Goal: Transaction & Acquisition: Obtain resource

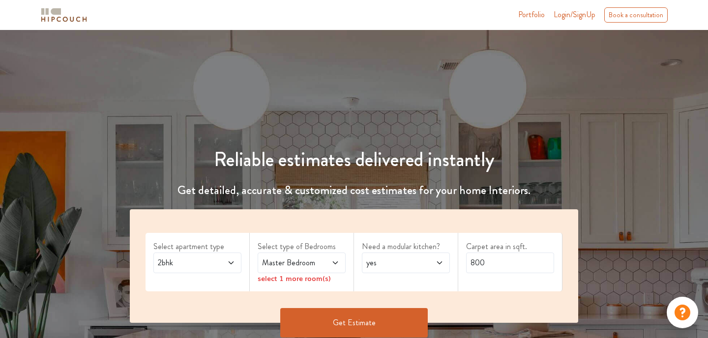
click at [229, 262] on icon at bounding box center [231, 263] width 8 height 8
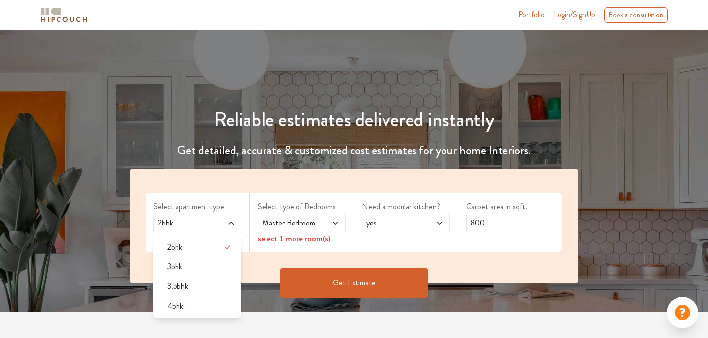
scroll to position [98, 0]
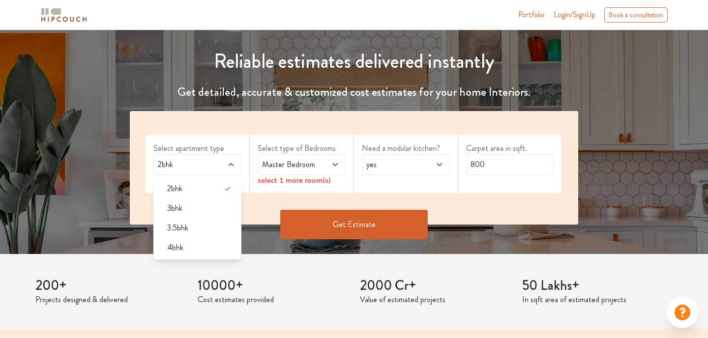
click at [201, 203] on div "3bhk" at bounding box center [200, 209] width 82 height 12
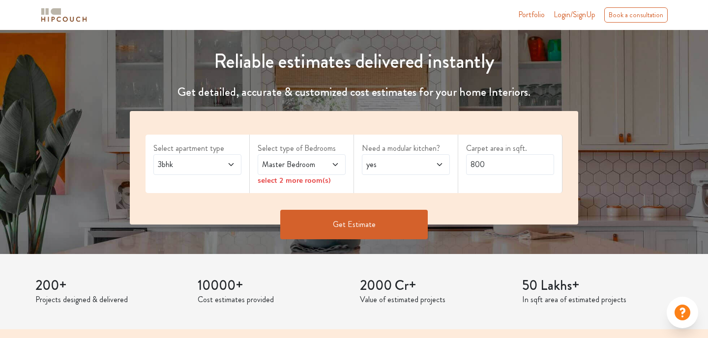
click at [337, 164] on icon at bounding box center [335, 164] width 5 height 3
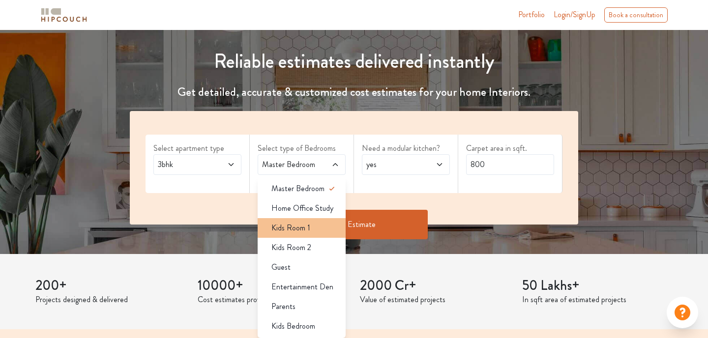
click at [300, 228] on span "Kids Room 1" at bounding box center [290, 228] width 39 height 12
click at [329, 228] on icon at bounding box center [331, 228] width 5 height 4
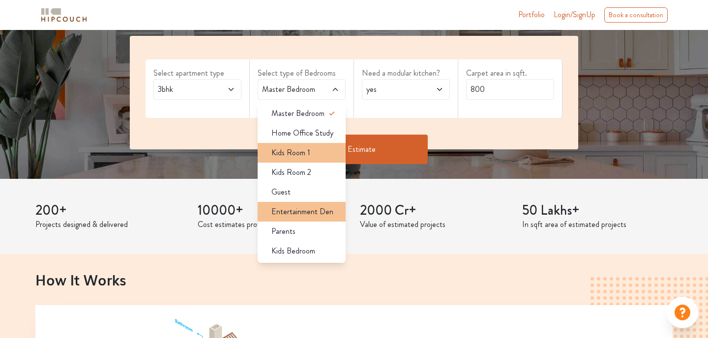
scroll to position [197, 0]
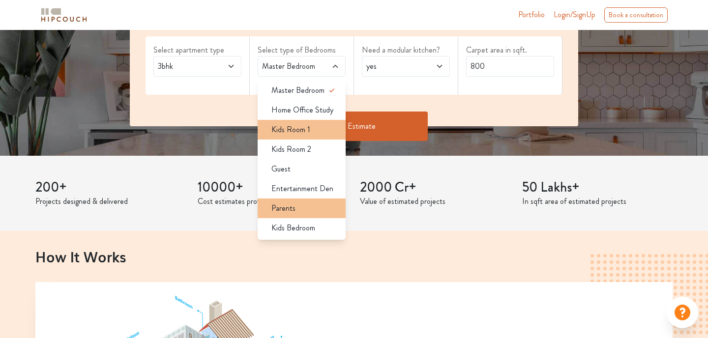
click at [298, 209] on div "Parents" at bounding box center [305, 209] width 82 height 12
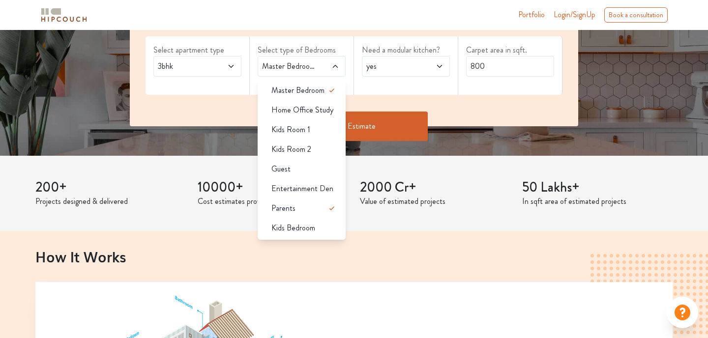
click at [310, 115] on span "Home Office Study" at bounding box center [302, 110] width 62 height 12
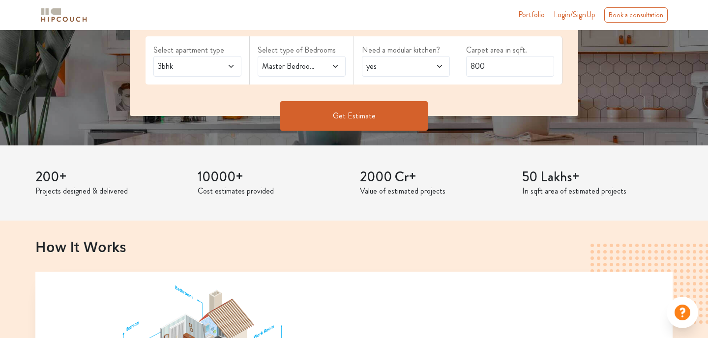
click at [235, 66] on div "3bhk" at bounding box center [197, 66] width 88 height 21
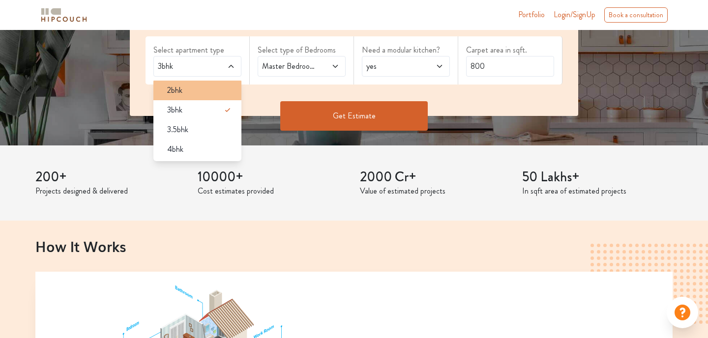
click at [209, 93] on div "2bhk" at bounding box center [200, 91] width 82 height 12
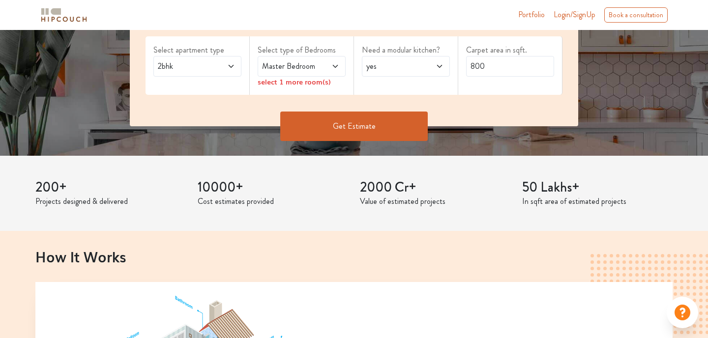
click at [331, 67] on icon at bounding box center [335, 66] width 8 height 8
click at [233, 64] on icon at bounding box center [231, 66] width 8 height 8
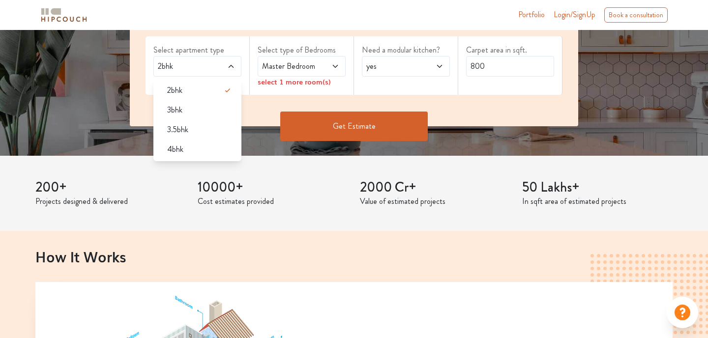
drag, startPoint x: 207, startPoint y: 110, endPoint x: 252, endPoint y: 103, distance: 45.8
click at [208, 110] on div "3bhk" at bounding box center [200, 110] width 82 height 12
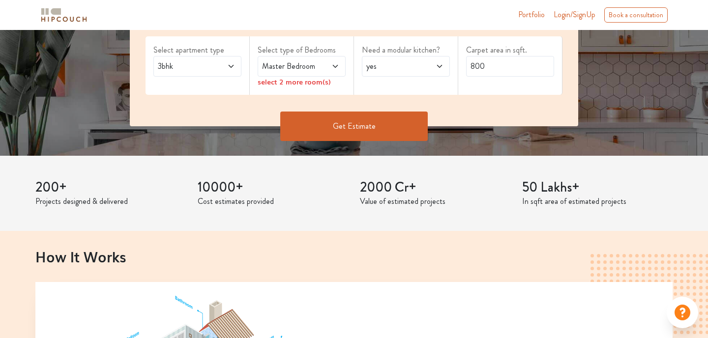
click at [325, 67] on span at bounding box center [330, 66] width 20 height 12
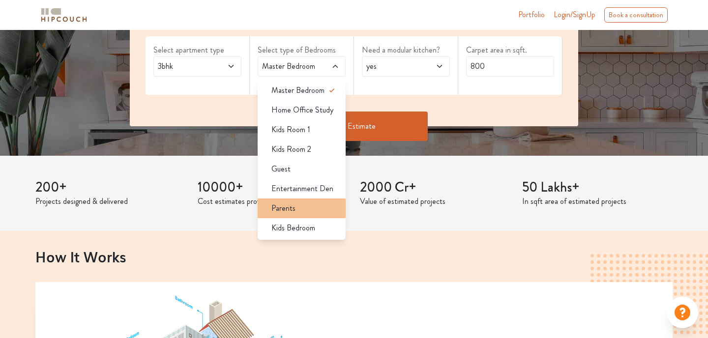
click at [280, 209] on span "Parents" at bounding box center [283, 209] width 24 height 12
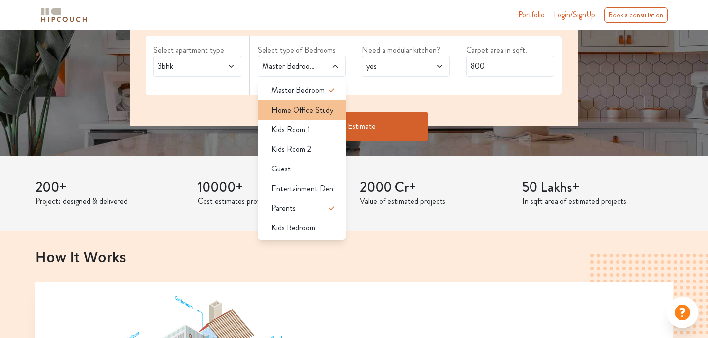
click at [298, 115] on span "Home Office Study" at bounding box center [302, 110] width 62 height 12
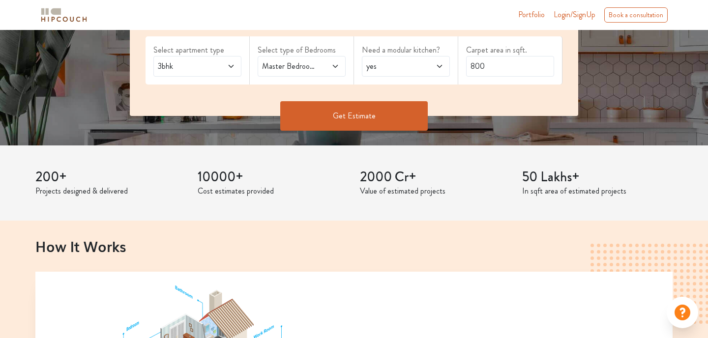
click at [334, 66] on icon at bounding box center [335, 66] width 5 height 3
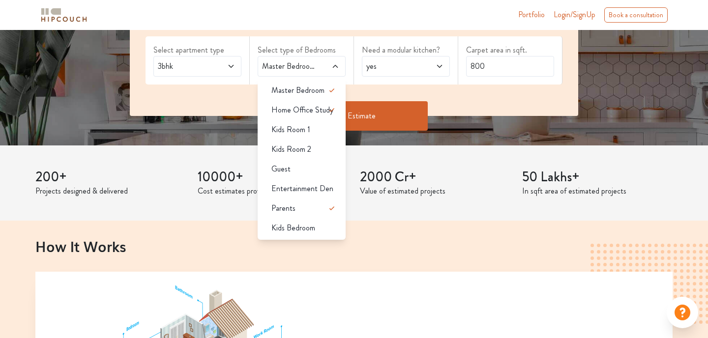
click at [407, 72] on span "yes" at bounding box center [394, 66] width 60 height 12
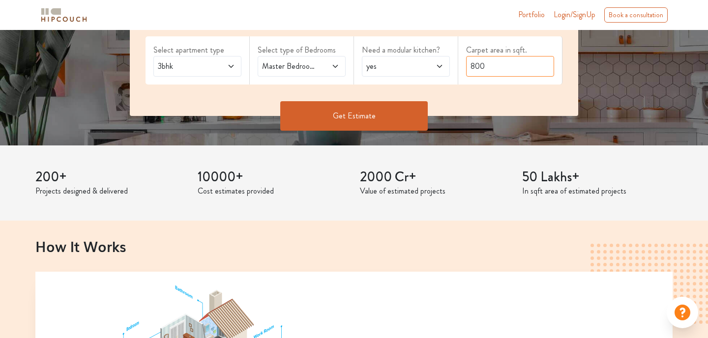
drag, startPoint x: 483, startPoint y: 68, endPoint x: 463, endPoint y: 69, distance: 19.7
click at [463, 69] on div "Carpet area in sqft. 800" at bounding box center [510, 60] width 104 height 48
type input "780"
click at [385, 122] on button "Get Estimate" at bounding box center [354, 116] width 148 height 30
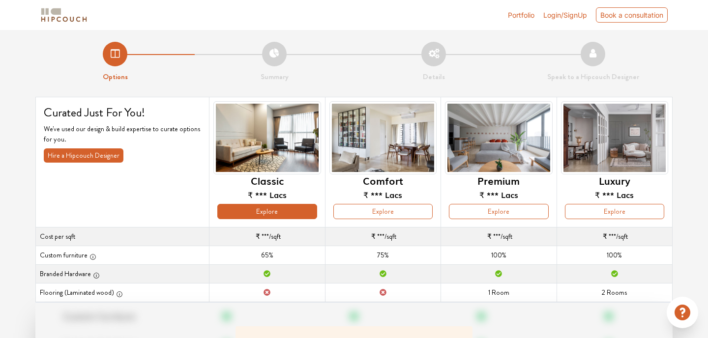
click at [261, 215] on button "Explore" at bounding box center [266, 211] width 99 height 15
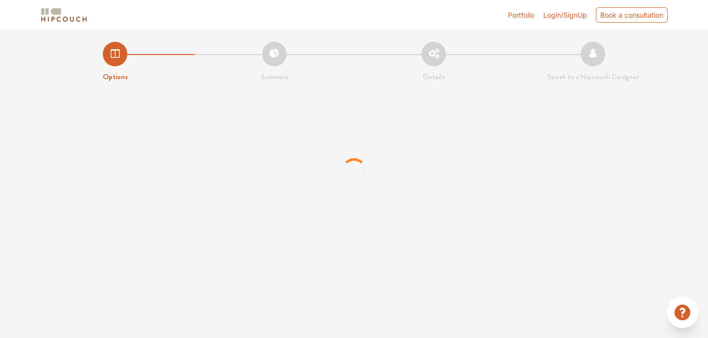
click at [555, 18] on span "Login/SignUp" at bounding box center [565, 15] width 44 height 8
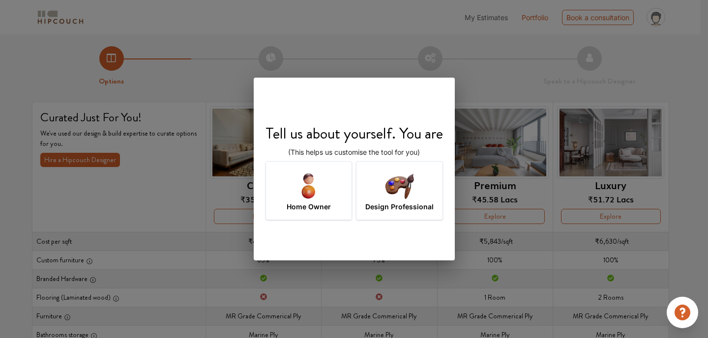
click at [381, 197] on div "Design Professional" at bounding box center [399, 190] width 87 height 59
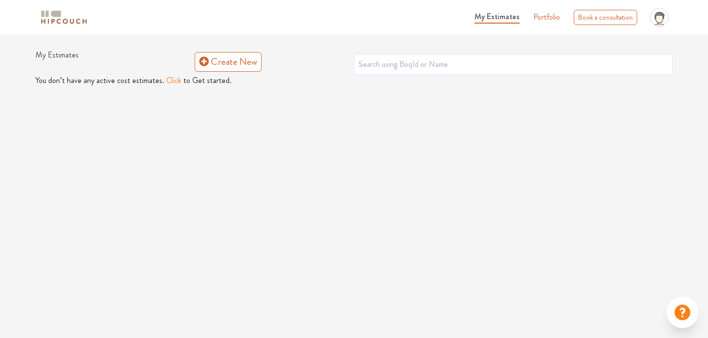
click at [169, 81] on button "Click" at bounding box center [173, 81] width 15 height 12
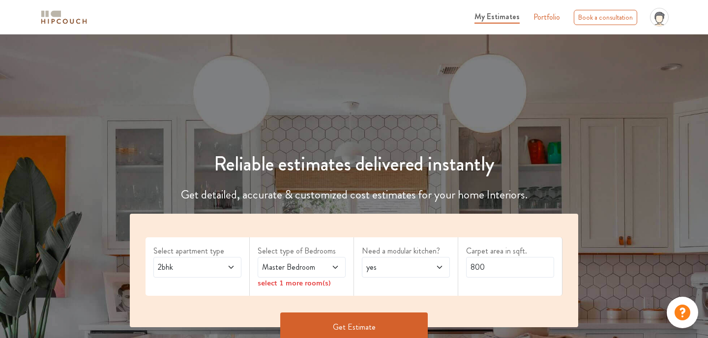
click at [229, 268] on icon at bounding box center [231, 268] width 8 height 8
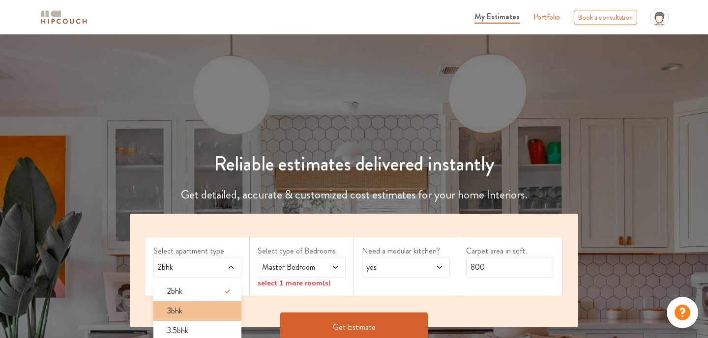
click at [187, 314] on div "3bhk" at bounding box center [200, 311] width 82 height 12
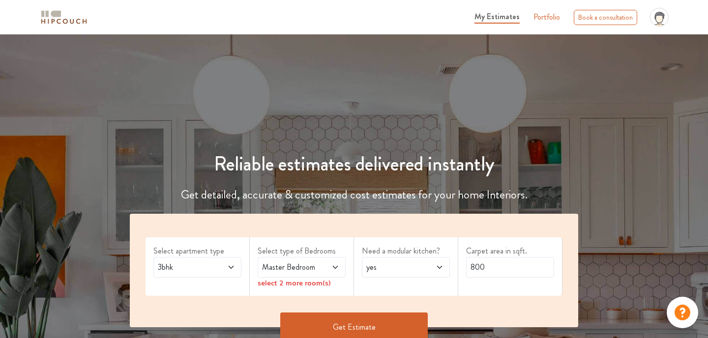
click at [331, 266] on icon at bounding box center [335, 268] width 8 height 8
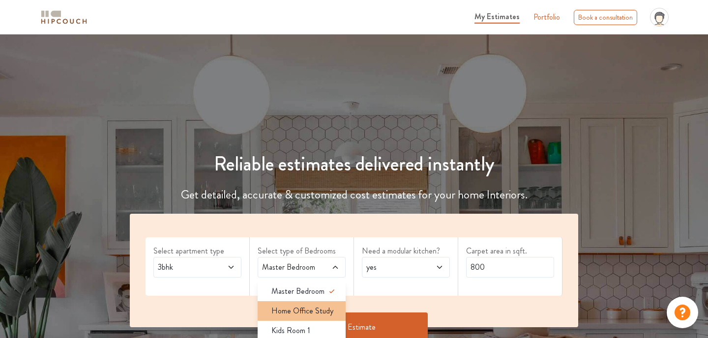
click at [301, 313] on span "Home Office Study" at bounding box center [302, 311] width 62 height 12
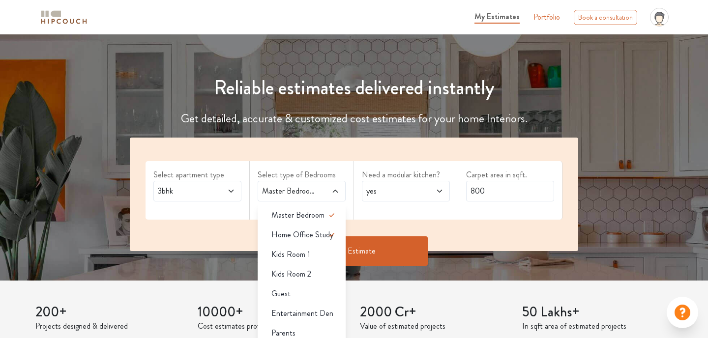
scroll to position [148, 0]
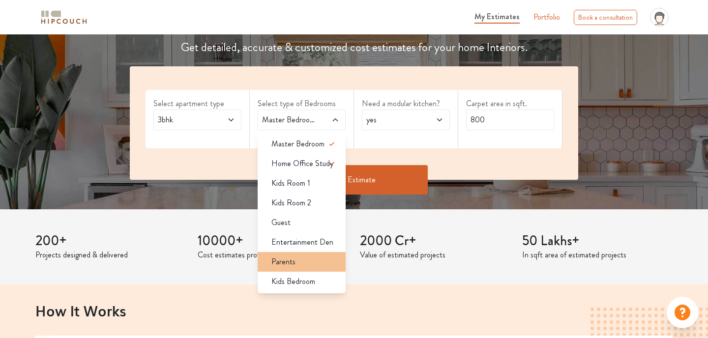
click at [288, 262] on span "Parents" at bounding box center [283, 262] width 24 height 12
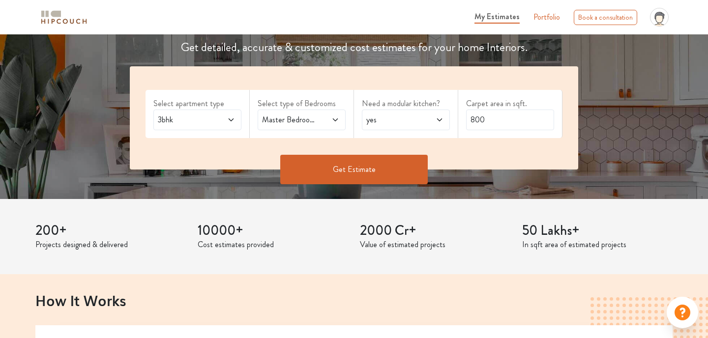
click at [336, 121] on icon at bounding box center [335, 120] width 8 height 8
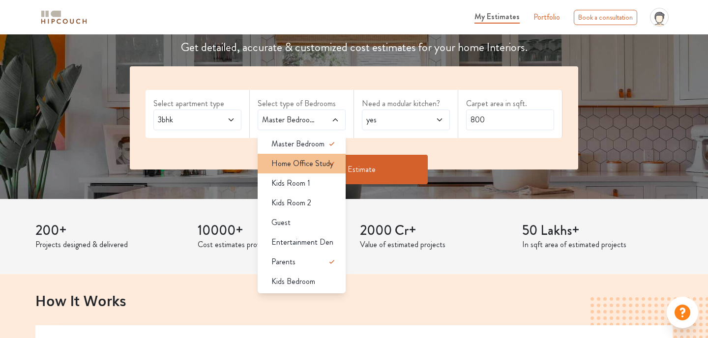
drag, startPoint x: 300, startPoint y: 158, endPoint x: 307, endPoint y: 159, distance: 6.5
click at [301, 159] on span "Home Office Study" at bounding box center [302, 164] width 62 height 12
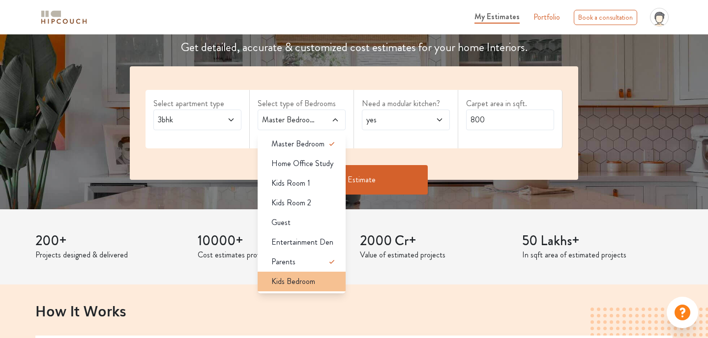
click at [282, 282] on span "Kids Bedroom" at bounding box center [293, 282] width 44 height 12
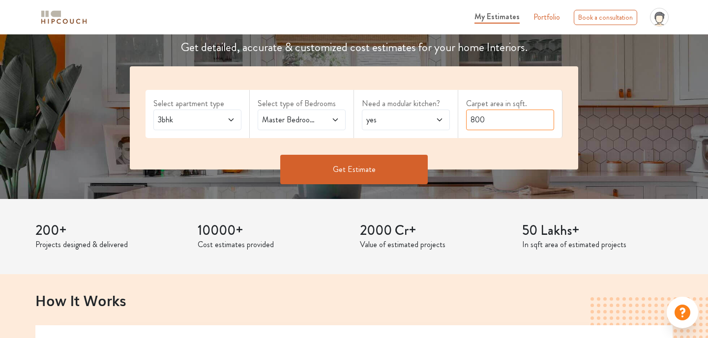
drag, startPoint x: 488, startPoint y: 123, endPoint x: 450, endPoint y: 125, distance: 37.9
click at [450, 125] on div "Select apartment type 3bhk Select type of Bedrooms Master Bedroom,Parents,Kids …" at bounding box center [354, 117] width 448 height 103
type input "780"
click at [369, 176] on button "Get Estimate" at bounding box center [354, 170] width 148 height 30
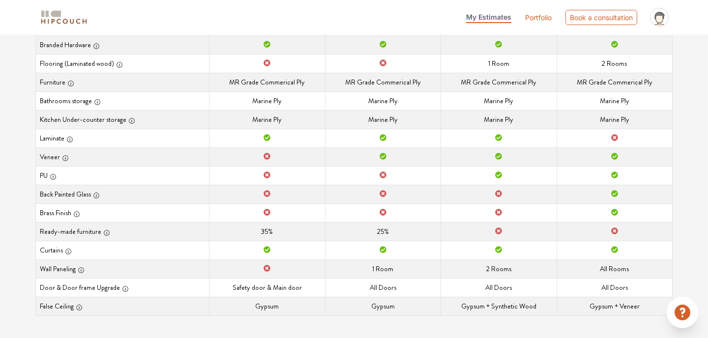
scroll to position [235, 0]
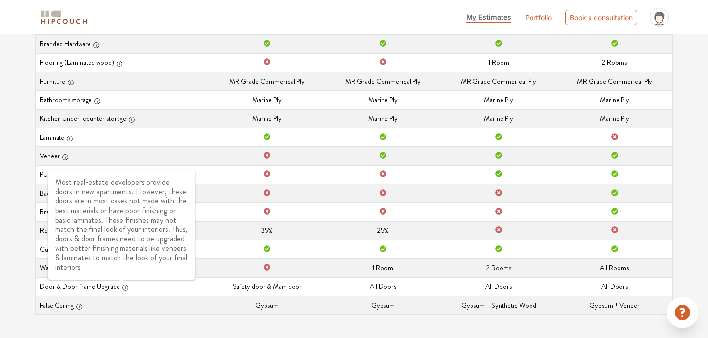
click at [122, 287] on icon "button" at bounding box center [125, 288] width 7 height 7
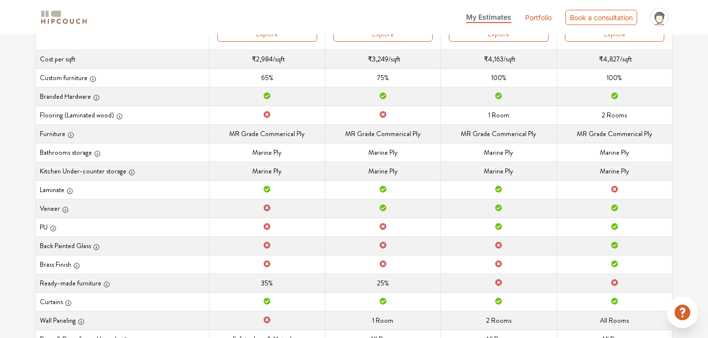
scroll to position [66, 0]
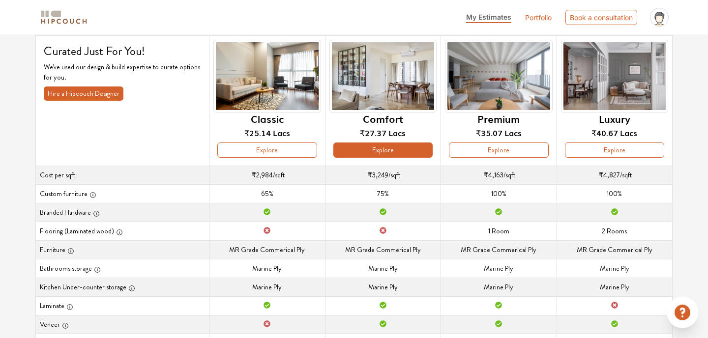
click at [380, 144] on button "Explore" at bounding box center [382, 150] width 99 height 15
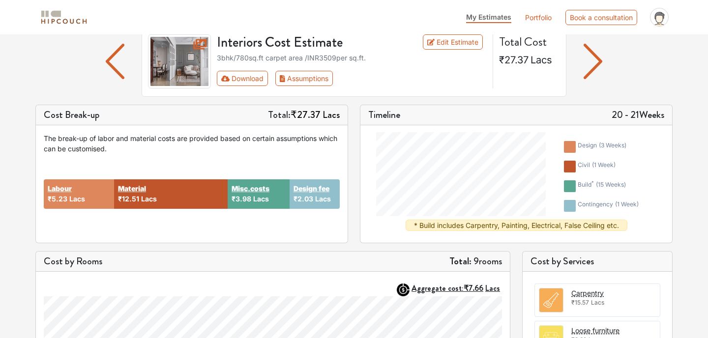
scroll to position [50, 0]
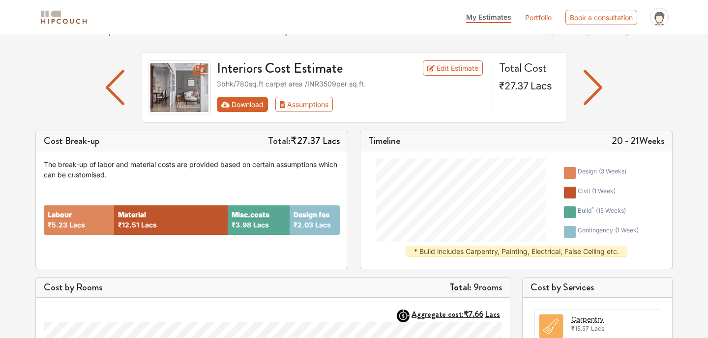
click at [247, 105] on button "Download" at bounding box center [243, 104] width 52 height 15
click at [292, 101] on button "Assumptions" at bounding box center [304, 104] width 58 height 15
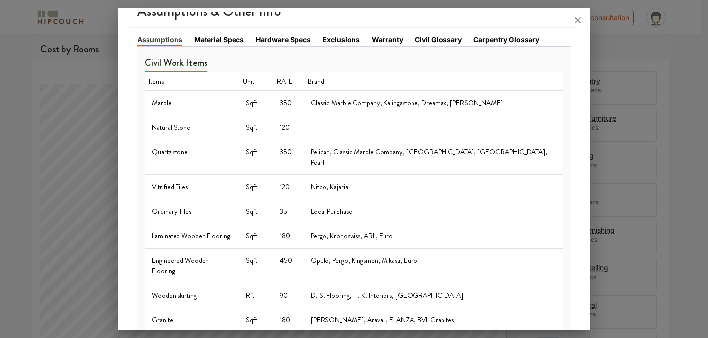
scroll to position [0, 0]
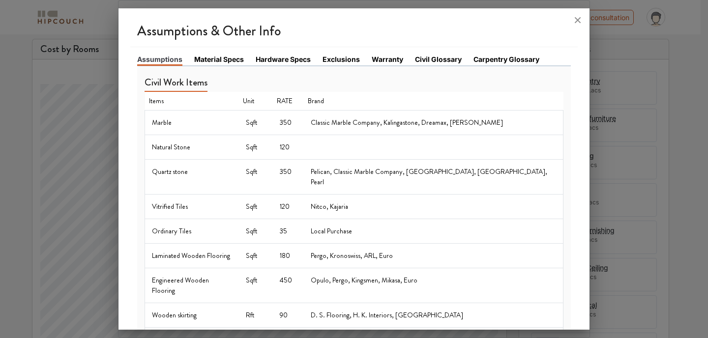
click at [278, 61] on link "Hardware Specs" at bounding box center [283, 59] width 55 height 10
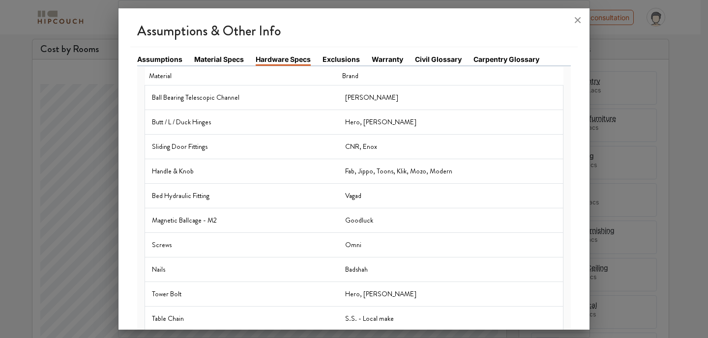
click at [278, 61] on link "Hardware Specs" at bounding box center [283, 60] width 55 height 12
click at [510, 60] on link "Carpentry Glossary" at bounding box center [507, 59] width 66 height 10
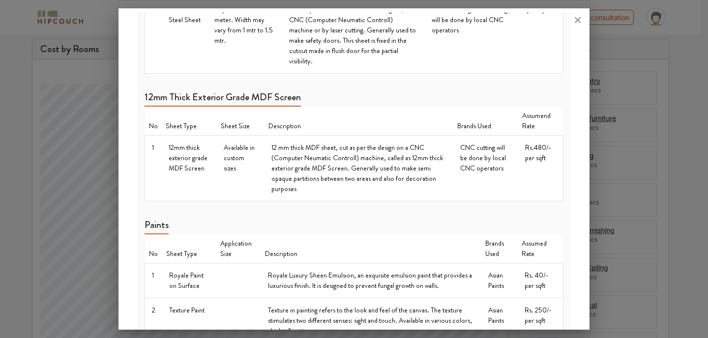
scroll to position [1033, 0]
click at [580, 21] on icon at bounding box center [578, 20] width 16 height 16
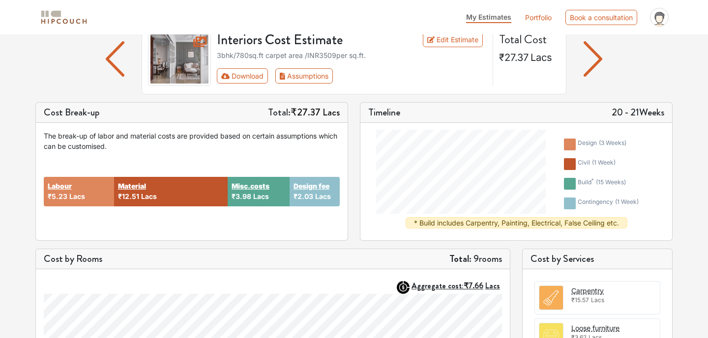
scroll to position [148, 0]
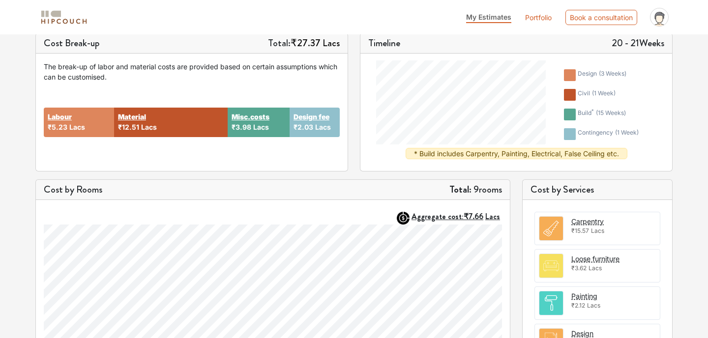
click at [563, 228] on section at bounding box center [551, 228] width 25 height 25
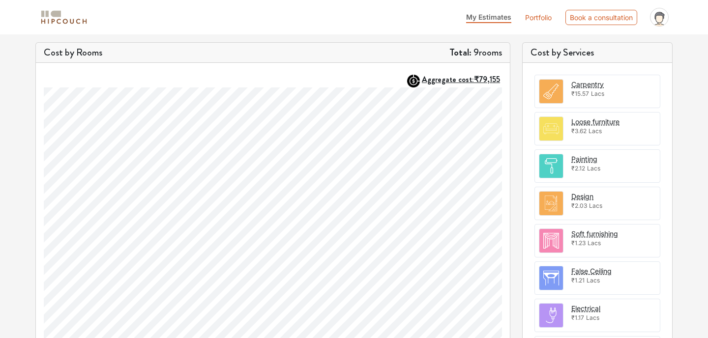
scroll to position [295, 0]
click at [547, 239] on img at bounding box center [551, 241] width 24 height 24
